Goal: Task Accomplishment & Management: Complete application form

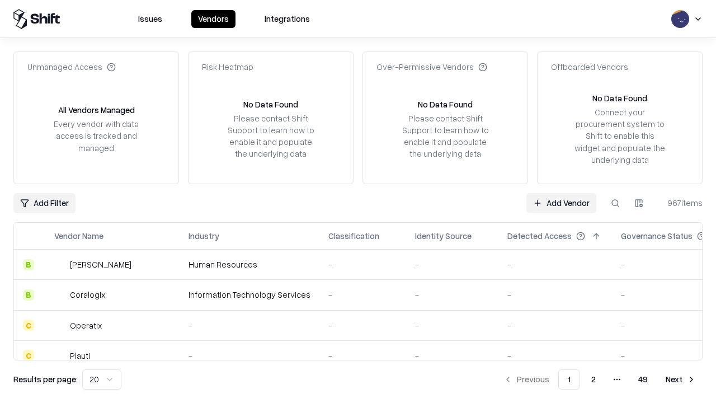
click at [561, 203] on link "Add Vendor" at bounding box center [562, 203] width 70 height 20
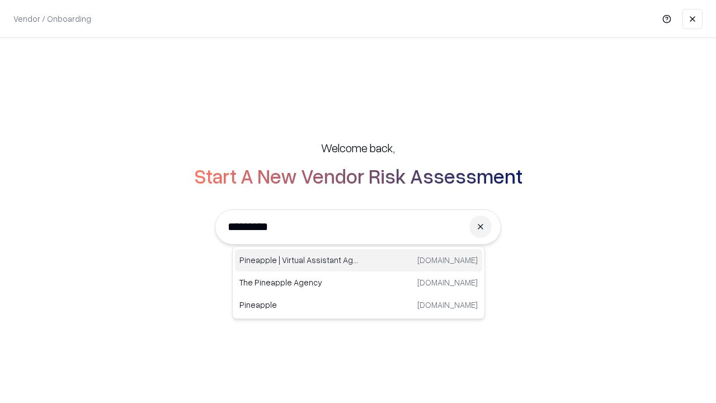
click at [359, 260] on div "Pineapple | Virtual Assistant Agency [DOMAIN_NAME]" at bounding box center [358, 260] width 247 height 22
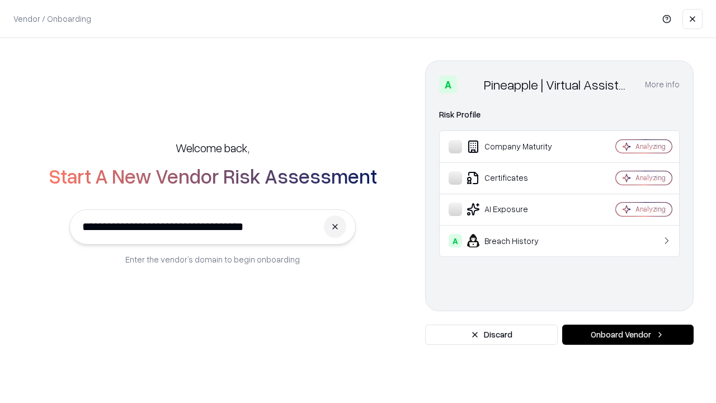
type input "**********"
click at [628, 335] on button "Onboard Vendor" at bounding box center [627, 335] width 131 height 20
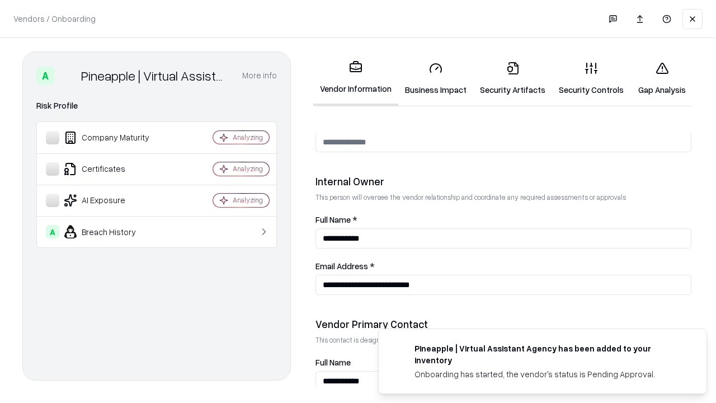
scroll to position [580, 0]
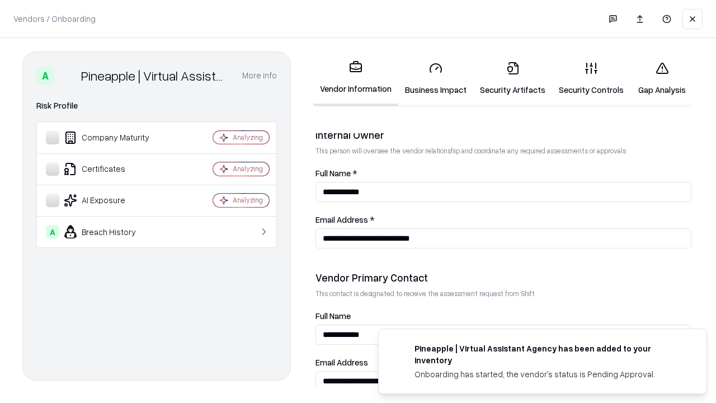
click at [436, 78] on link "Business Impact" at bounding box center [435, 79] width 75 height 52
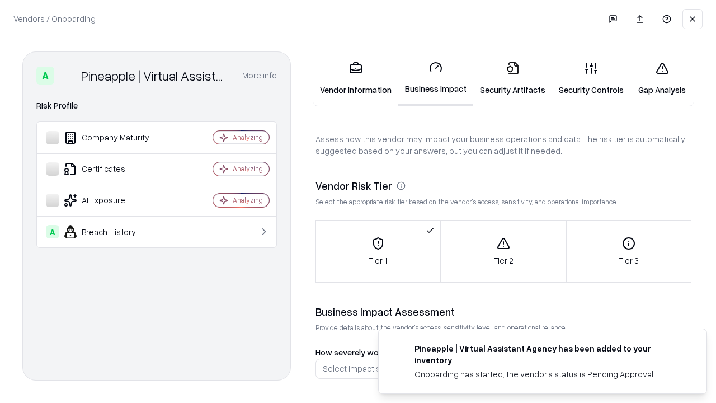
click at [513, 78] on link "Security Artifacts" at bounding box center [512, 79] width 79 height 52
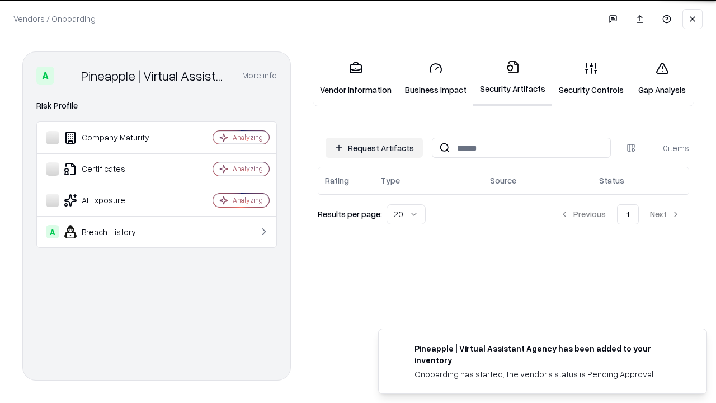
click at [374, 147] on button "Request Artifacts" at bounding box center [374, 148] width 97 height 20
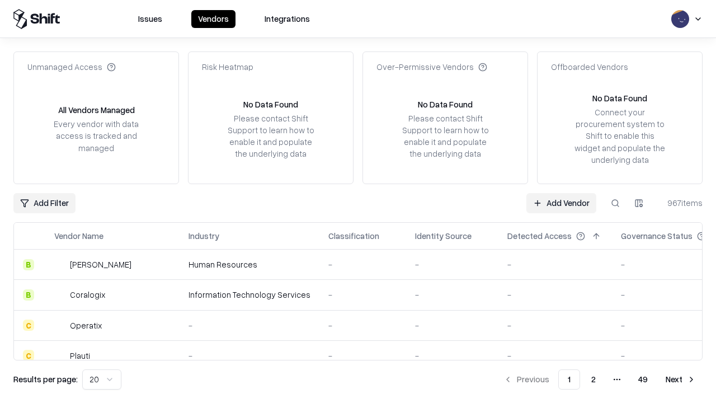
click at [561, 203] on link "Add Vendor" at bounding box center [562, 203] width 70 height 20
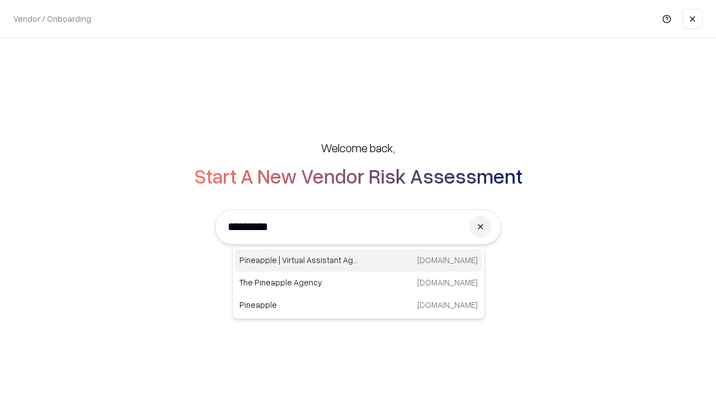
click at [359, 260] on div "Pineapple | Virtual Assistant Agency [DOMAIN_NAME]" at bounding box center [358, 260] width 247 height 22
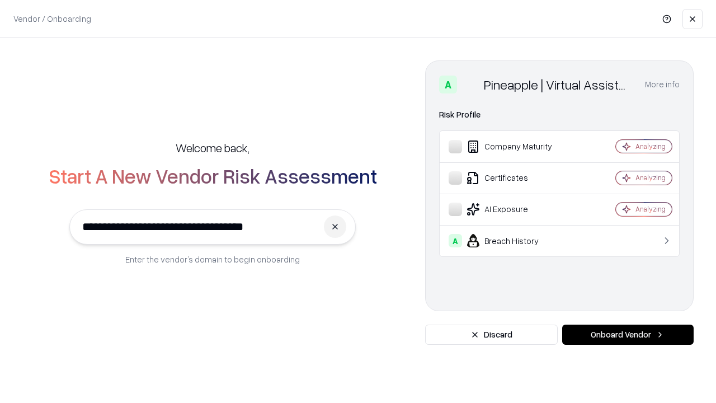
type input "**********"
click at [628, 335] on button "Onboard Vendor" at bounding box center [627, 335] width 131 height 20
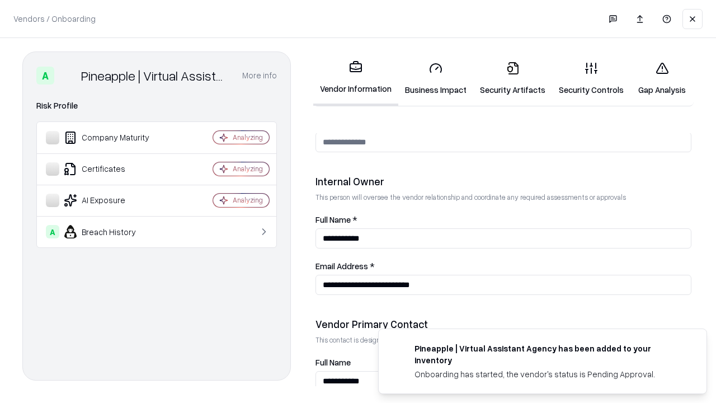
scroll to position [580, 0]
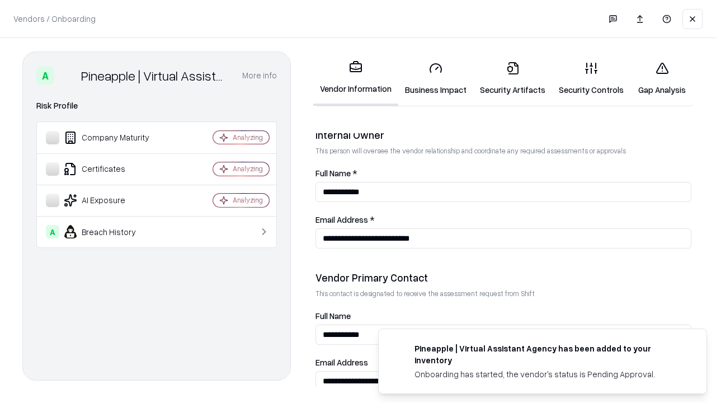
click at [662, 78] on link "Gap Analysis" at bounding box center [662, 79] width 63 height 52
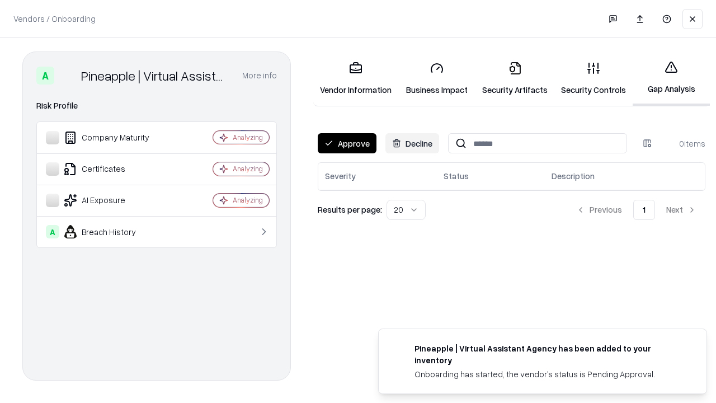
click at [347, 143] on button "Approve" at bounding box center [347, 143] width 59 height 20
